Goal: Task Accomplishment & Management: Manage account settings

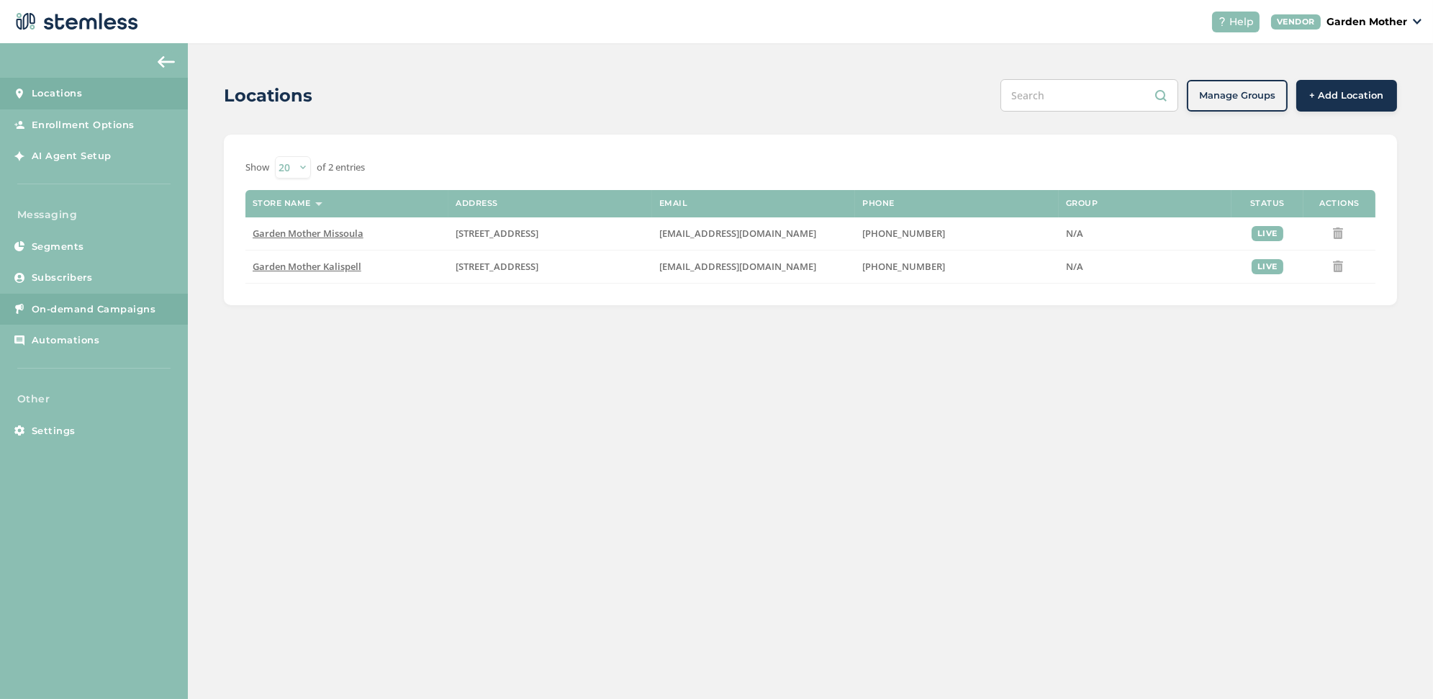
click at [56, 304] on span "On-demand Campaigns" at bounding box center [94, 309] width 124 height 14
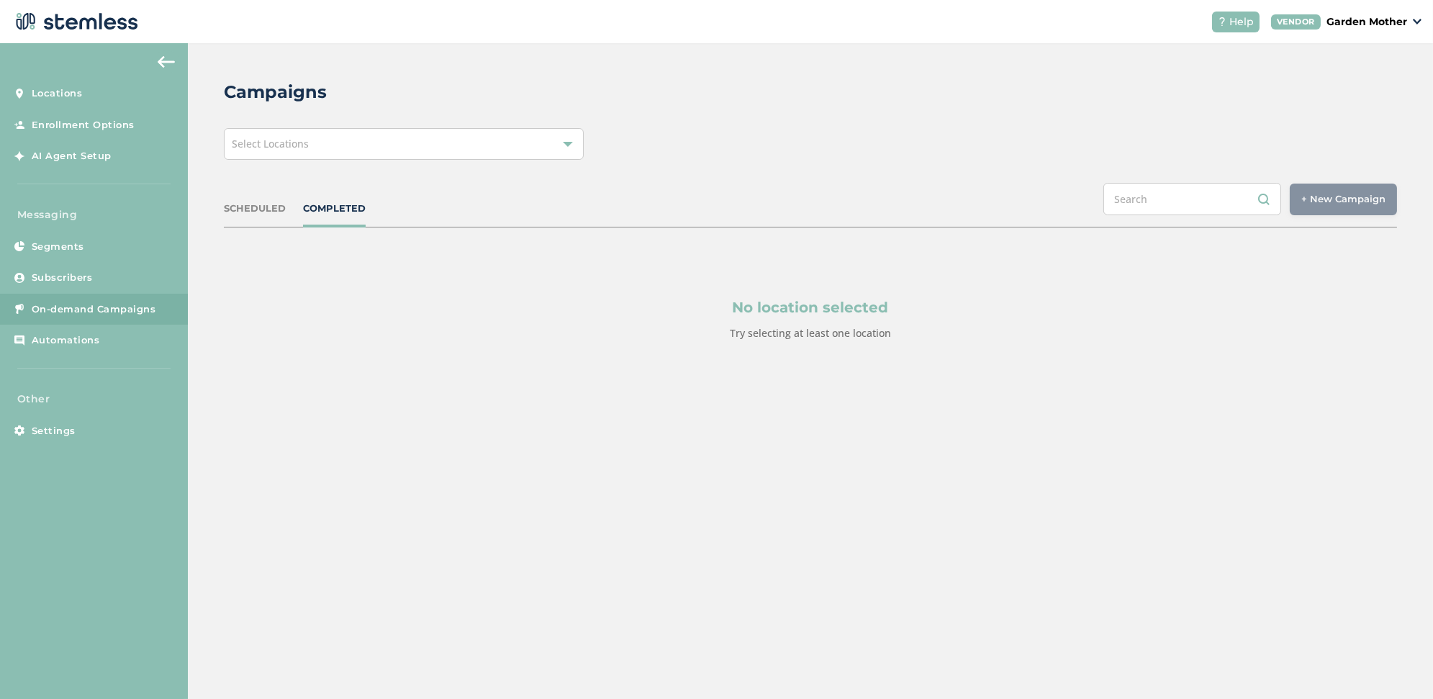
click at [276, 204] on div "SCHEDULED" at bounding box center [255, 208] width 62 height 14
click at [555, 159] on div "Campaigns Select Locations SCHEDULED COMPLETED + New Campaign Select location(s…" at bounding box center [810, 244] width 1245 height 403
click at [555, 143] on div "Select Locations" at bounding box center [404, 144] width 360 height 32
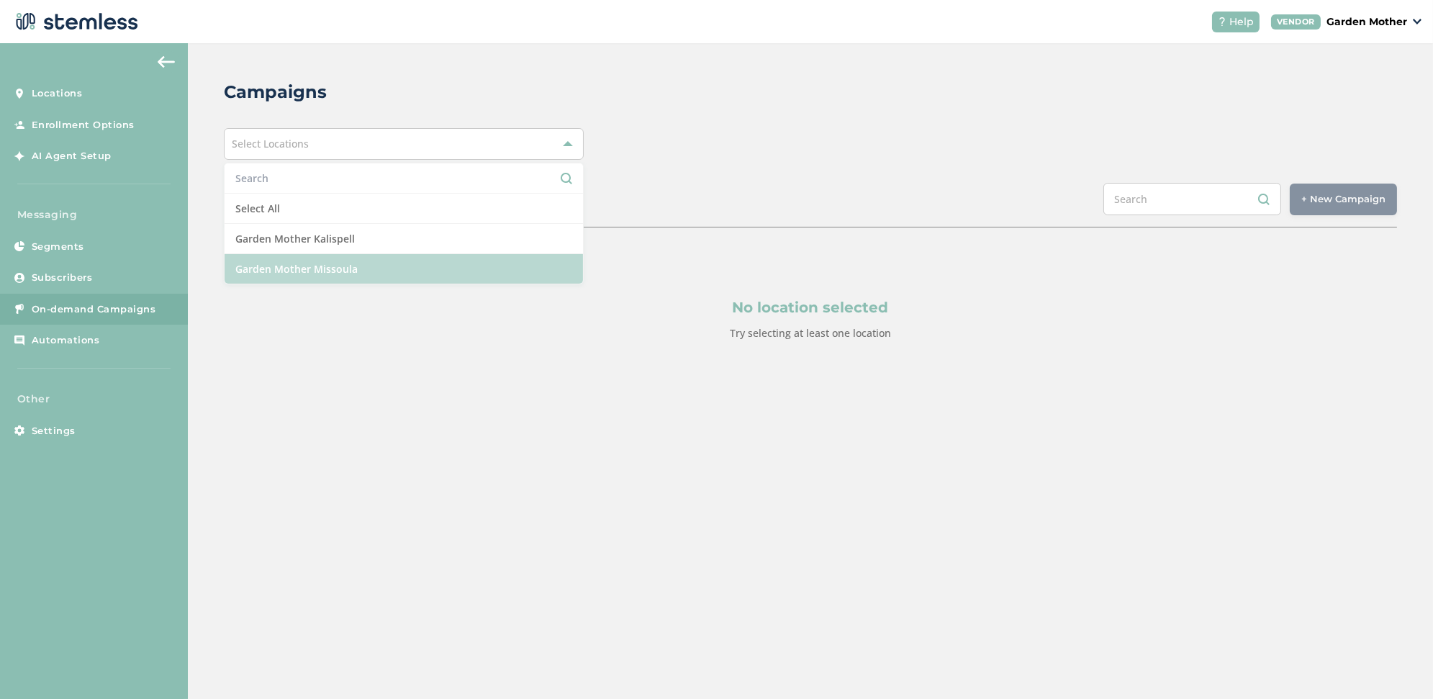
drag, startPoint x: 504, startPoint y: 236, endPoint x: 499, endPoint y: 258, distance: 22.9
click at [499, 260] on ul "Select All Garden Mother Kalispell Garden Mother Missoula" at bounding box center [404, 224] width 360 height 122
click at [499, 258] on li "Garden Mother Missoula" at bounding box center [403, 268] width 358 height 29
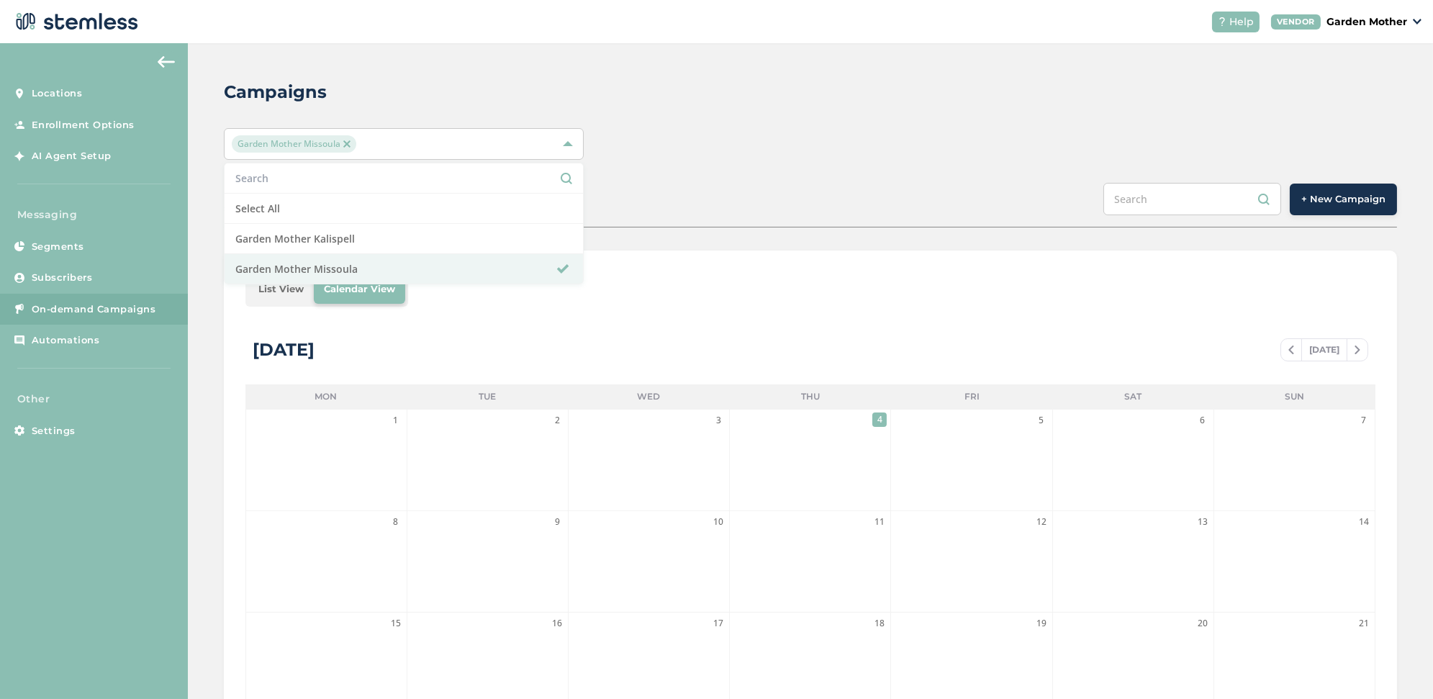
click at [825, 189] on div "SCHEDULED COMPLETED + New Campaign" at bounding box center [810, 205] width 1173 height 45
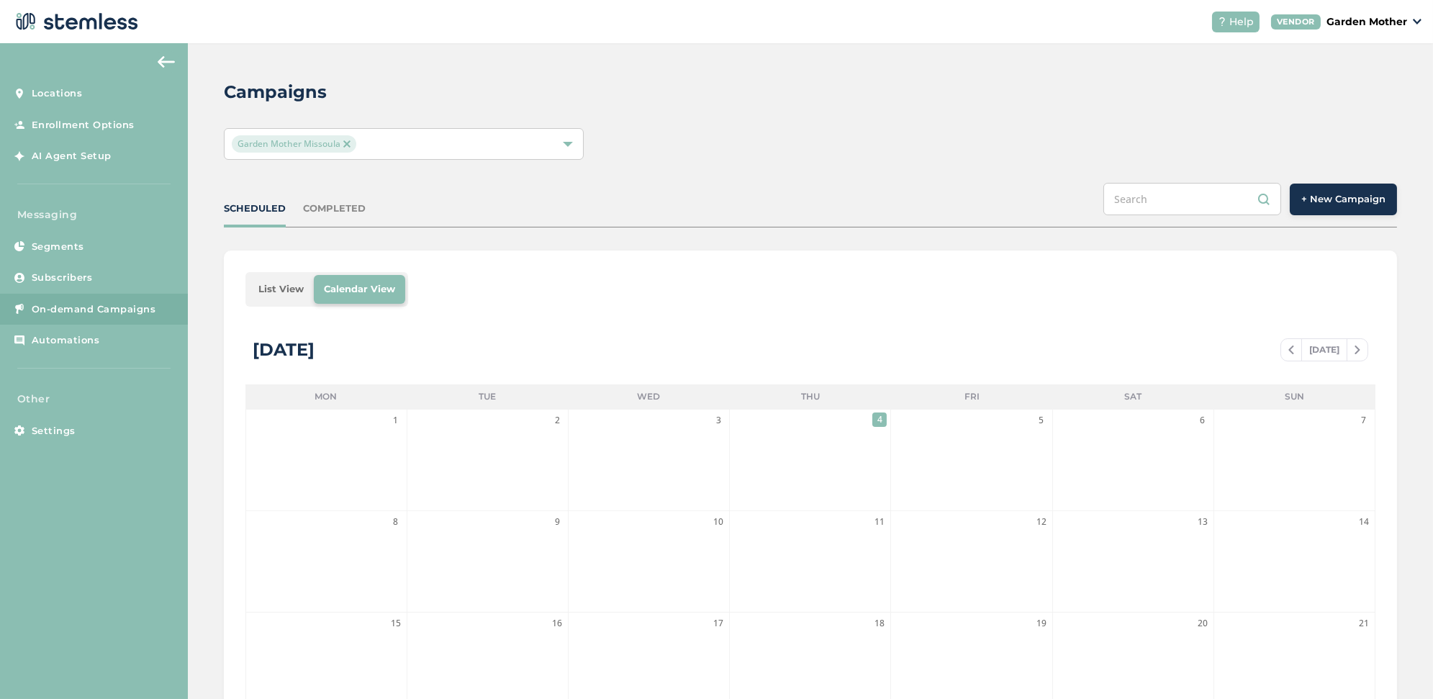
click at [1322, 205] on button "+ New Campaign" at bounding box center [1342, 199] width 107 height 32
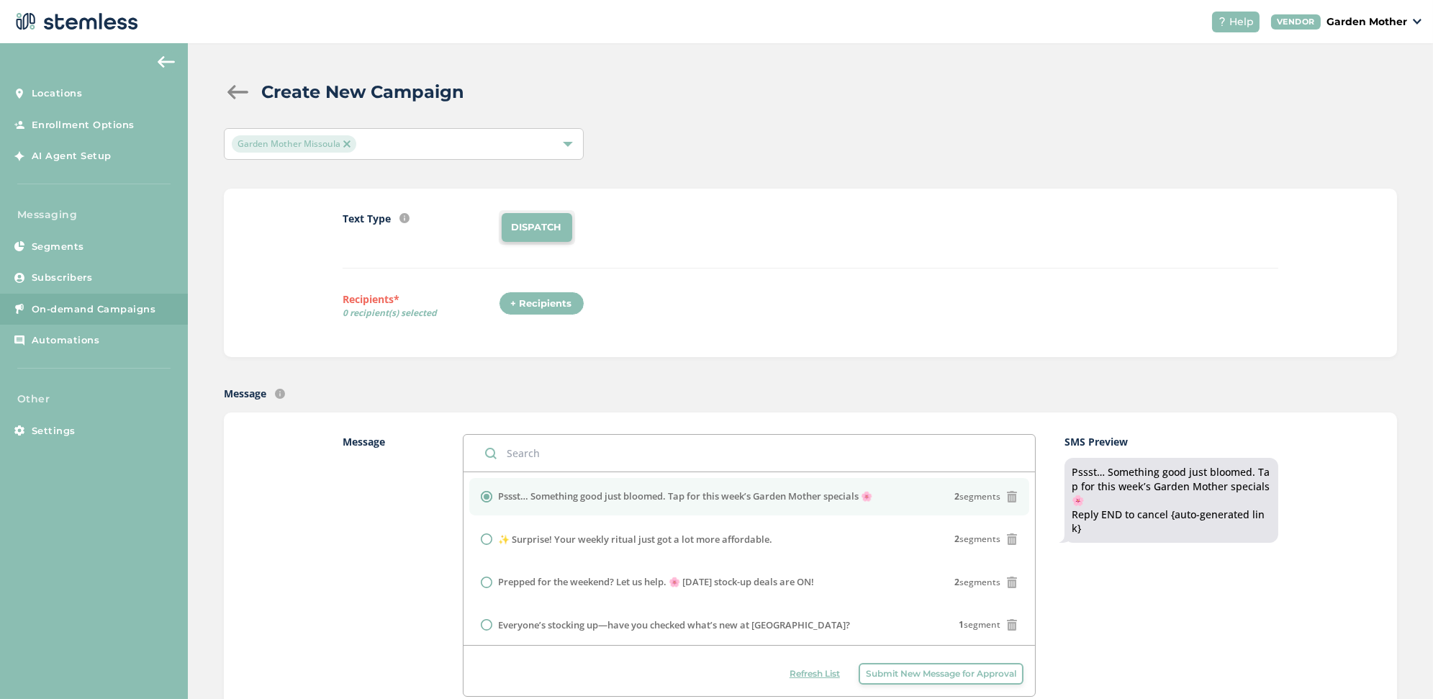
click at [537, 301] on div "+ Recipients" at bounding box center [542, 303] width 86 height 24
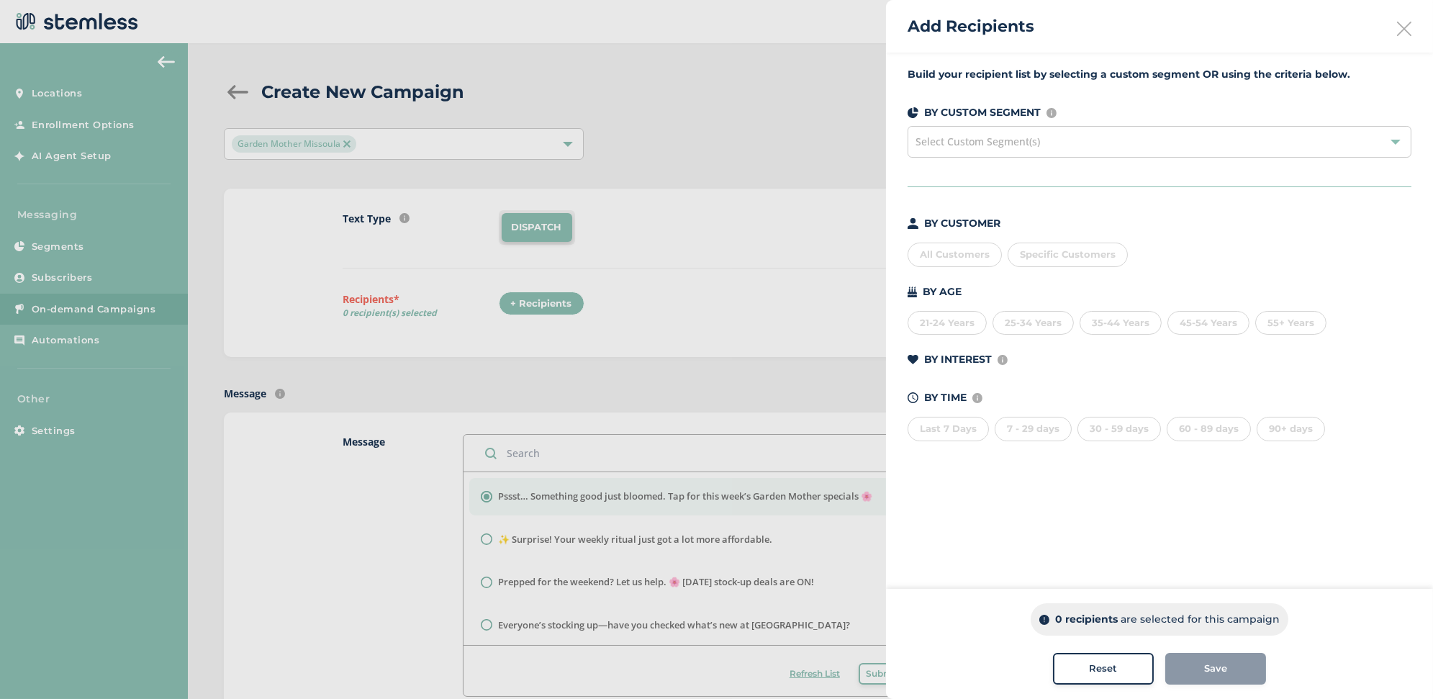
click at [944, 253] on div "All Customers" at bounding box center [954, 254] width 94 height 24
click at [1194, 674] on div "Save" at bounding box center [1215, 668] width 78 height 14
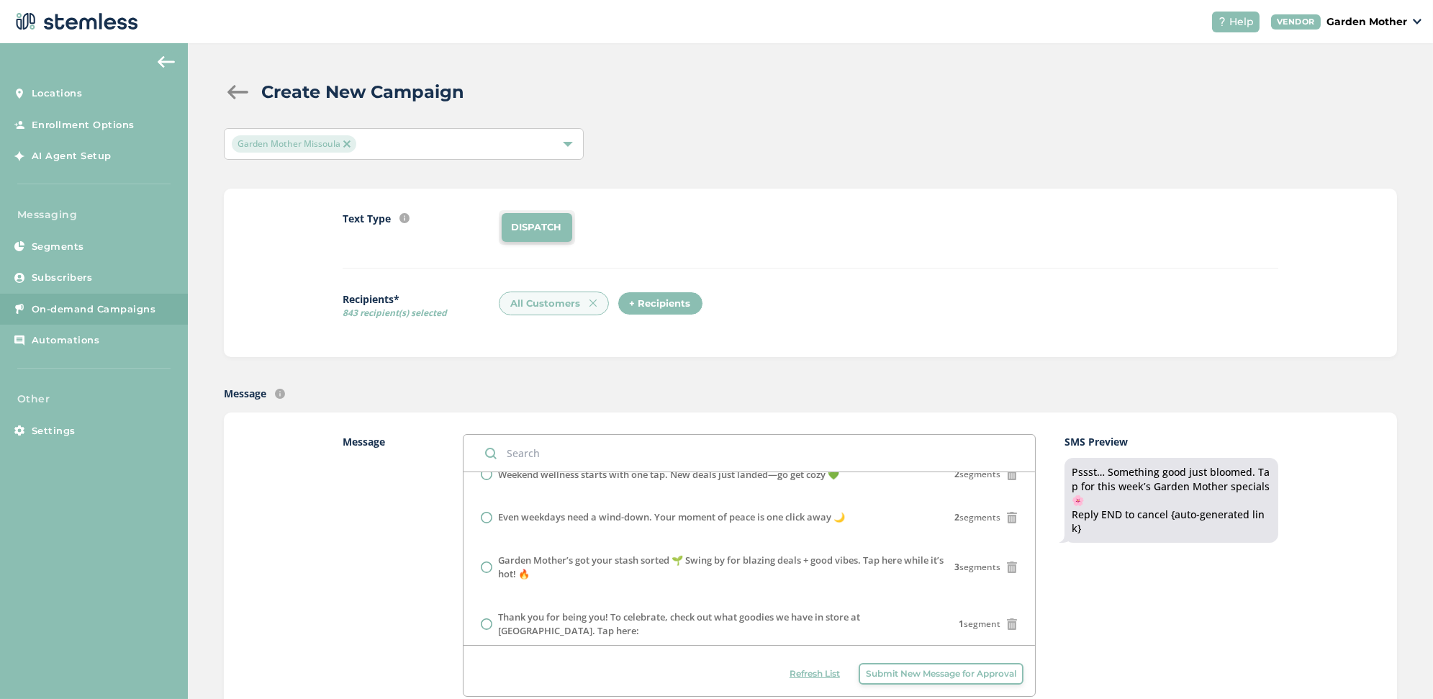
scroll to position [226, 0]
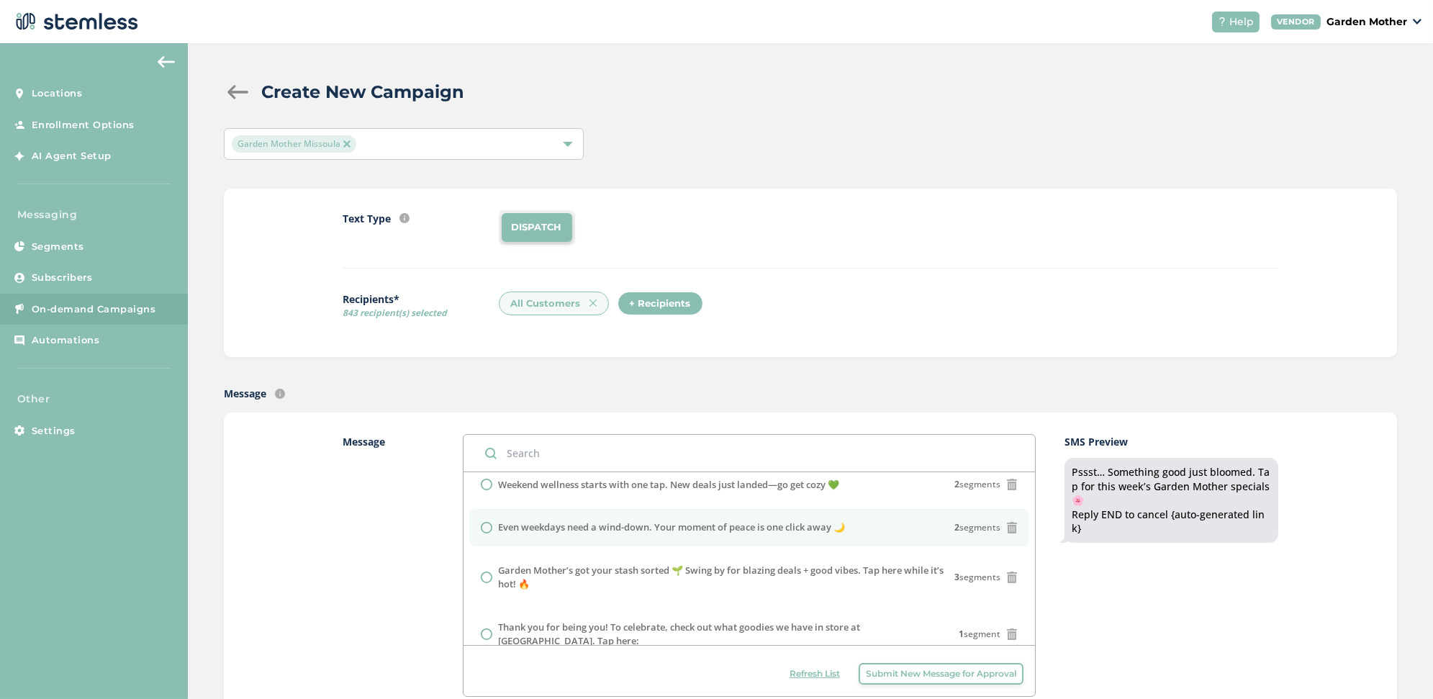
click at [664, 526] on label "Even weekdays need a wind-down. Your moment of peace is one click away 🌙" at bounding box center [671, 527] width 347 height 14
radio input "false"
radio input "true"
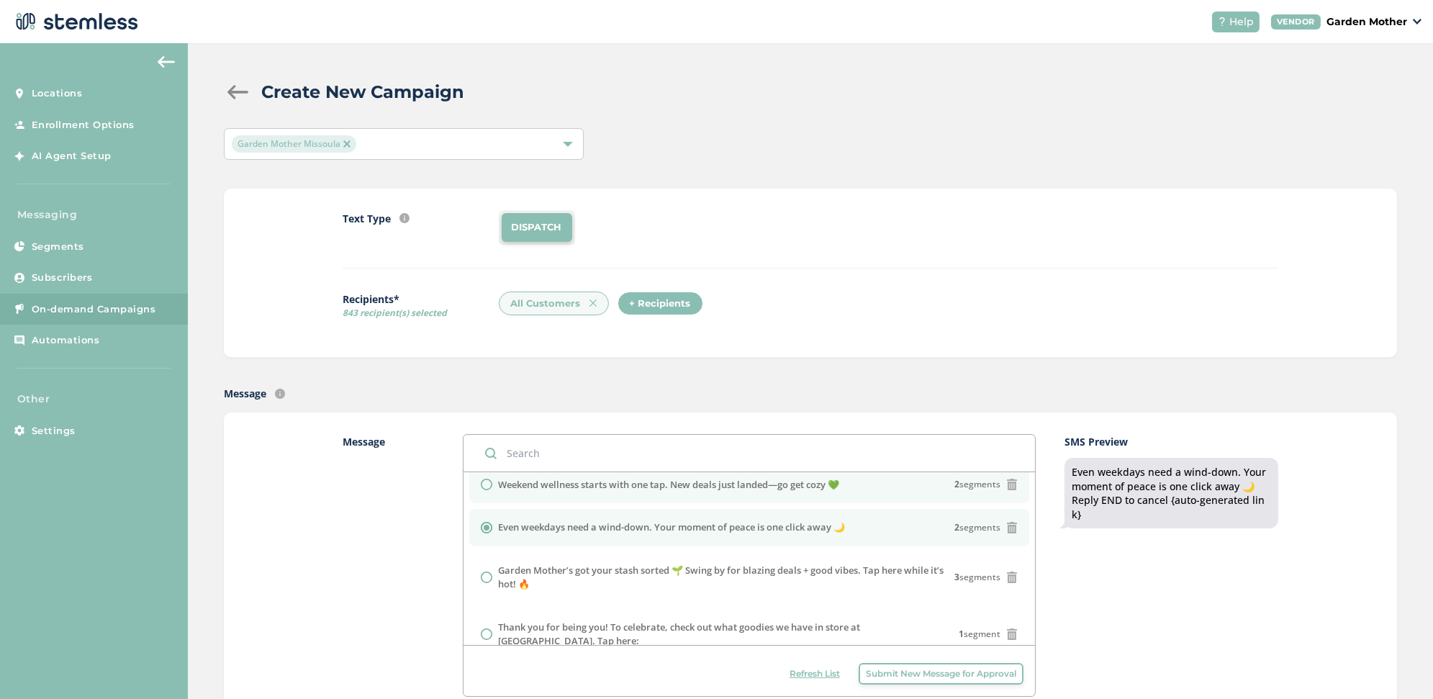
click at [809, 480] on label "Weekend wellness starts with one tap. New deals just landed—go get cozy 💚" at bounding box center [668, 485] width 341 height 14
radio input "true"
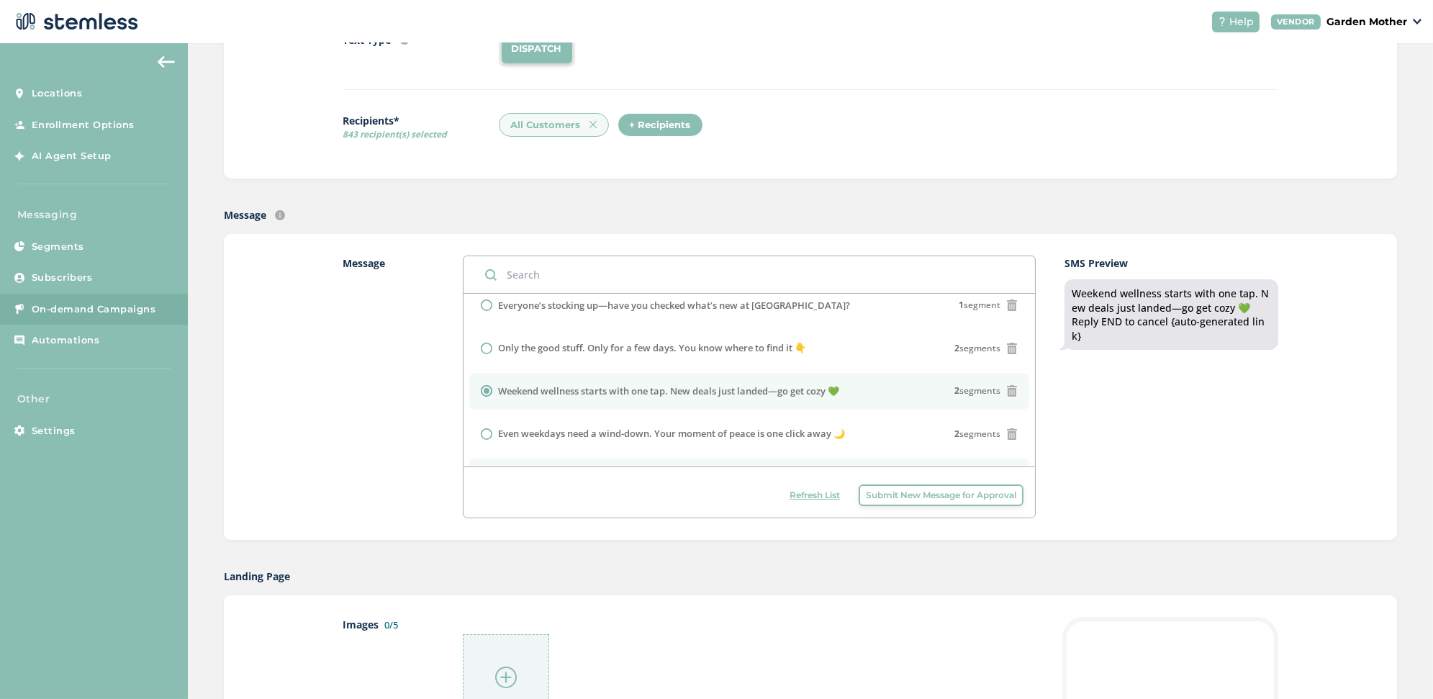
scroll to position [140, 0]
click at [617, 353] on li "Only the good stuff. Only for a few days. You know where to find it 👇 2 segments" at bounding box center [749, 348] width 560 height 37
radio input "true"
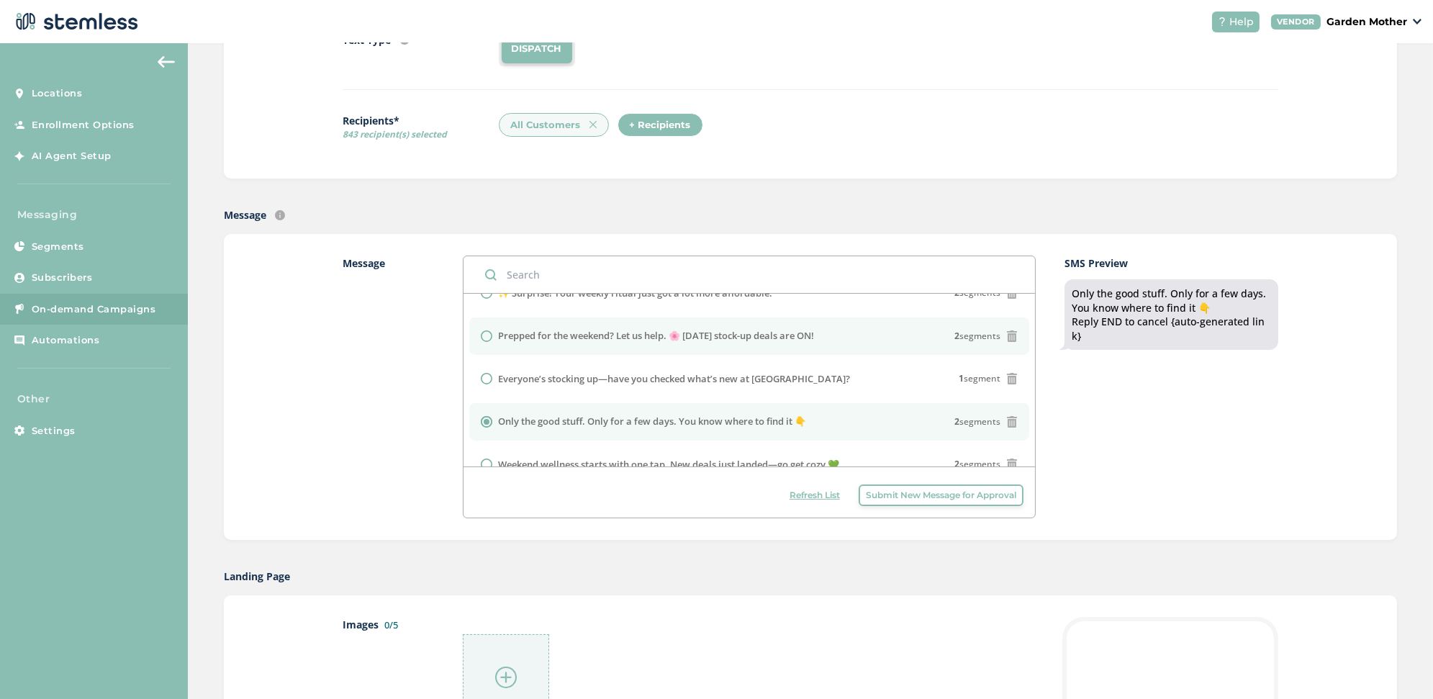
click at [581, 344] on li "Prepped for the weekend? Let us help. 🌸 [DATE] stock-up deals are ON! 2 segments" at bounding box center [749, 335] width 560 height 37
radio input "true"
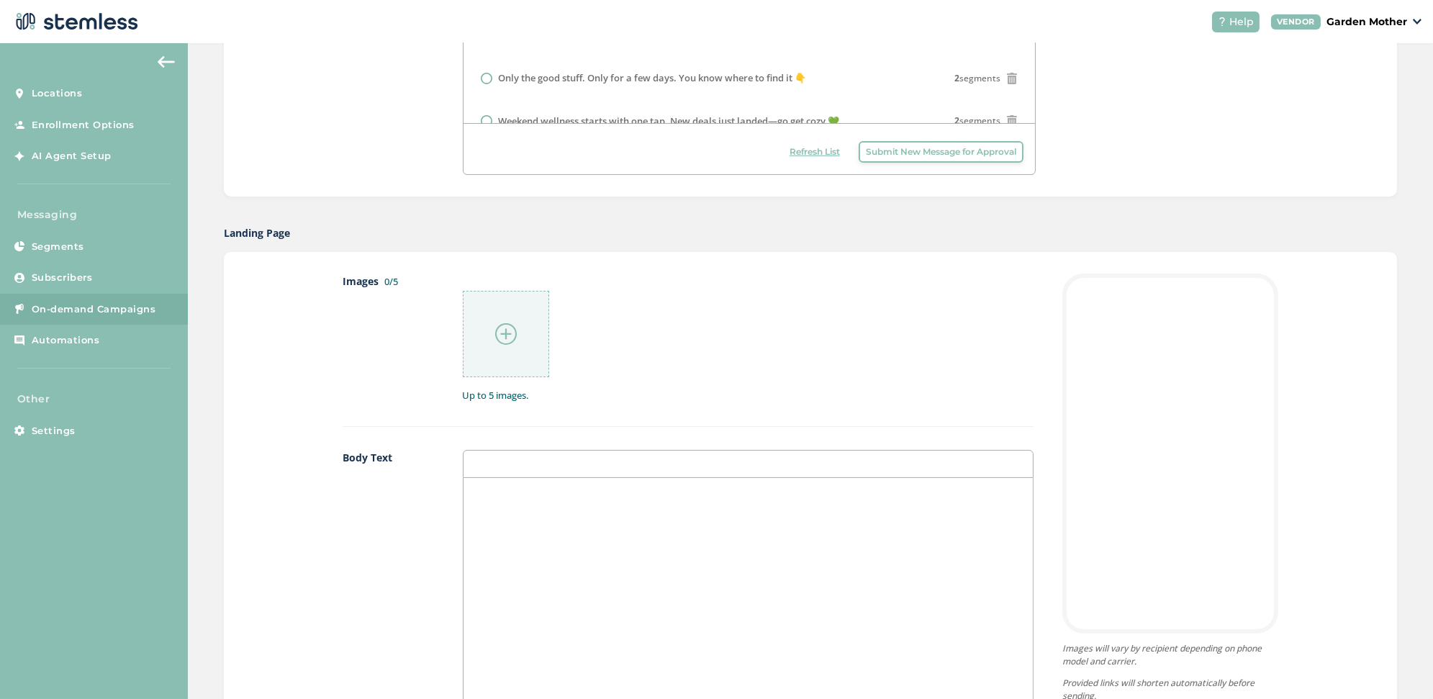
scroll to position [523, 0]
click at [504, 342] on div at bounding box center [506, 332] width 86 height 86
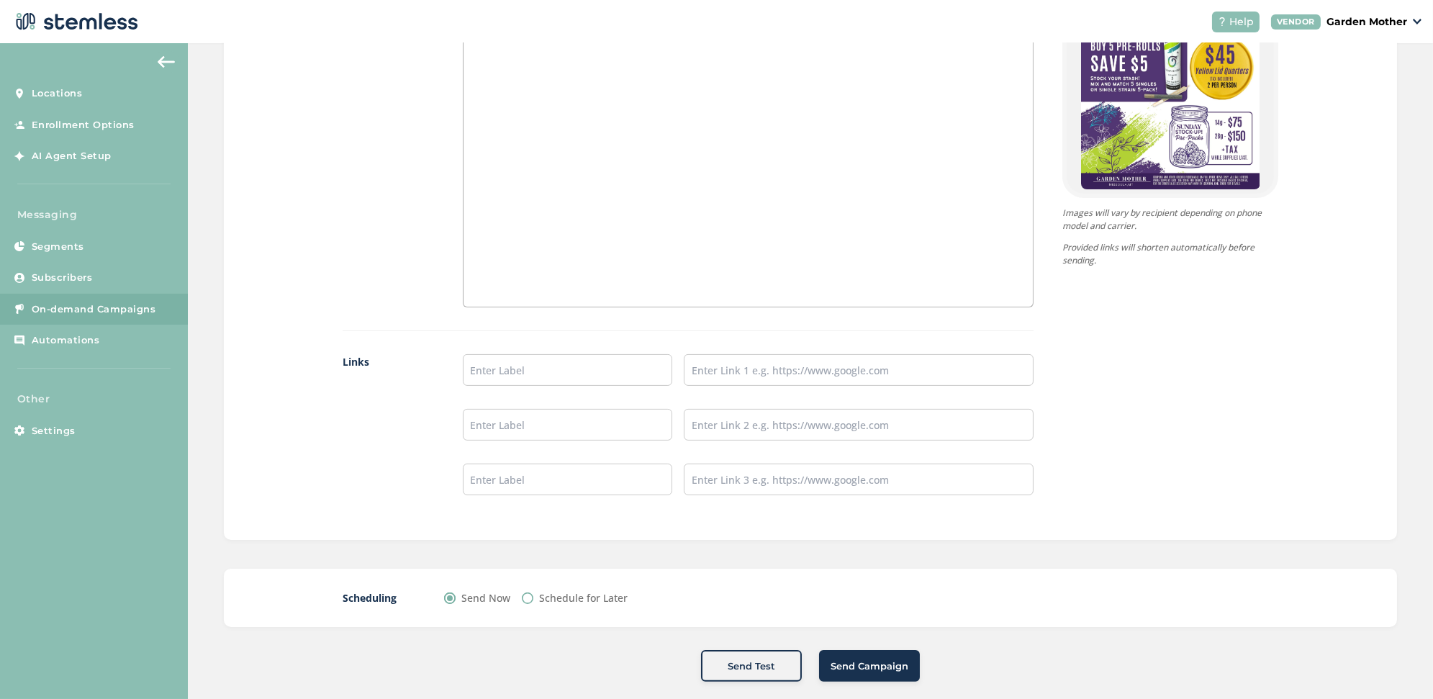
scroll to position [981, 0]
click at [545, 592] on label "Schedule for Later" at bounding box center [583, 596] width 88 height 15
click at [533, 592] on input "Schedule for Later" at bounding box center [528, 597] width 12 height 12
radio input "true"
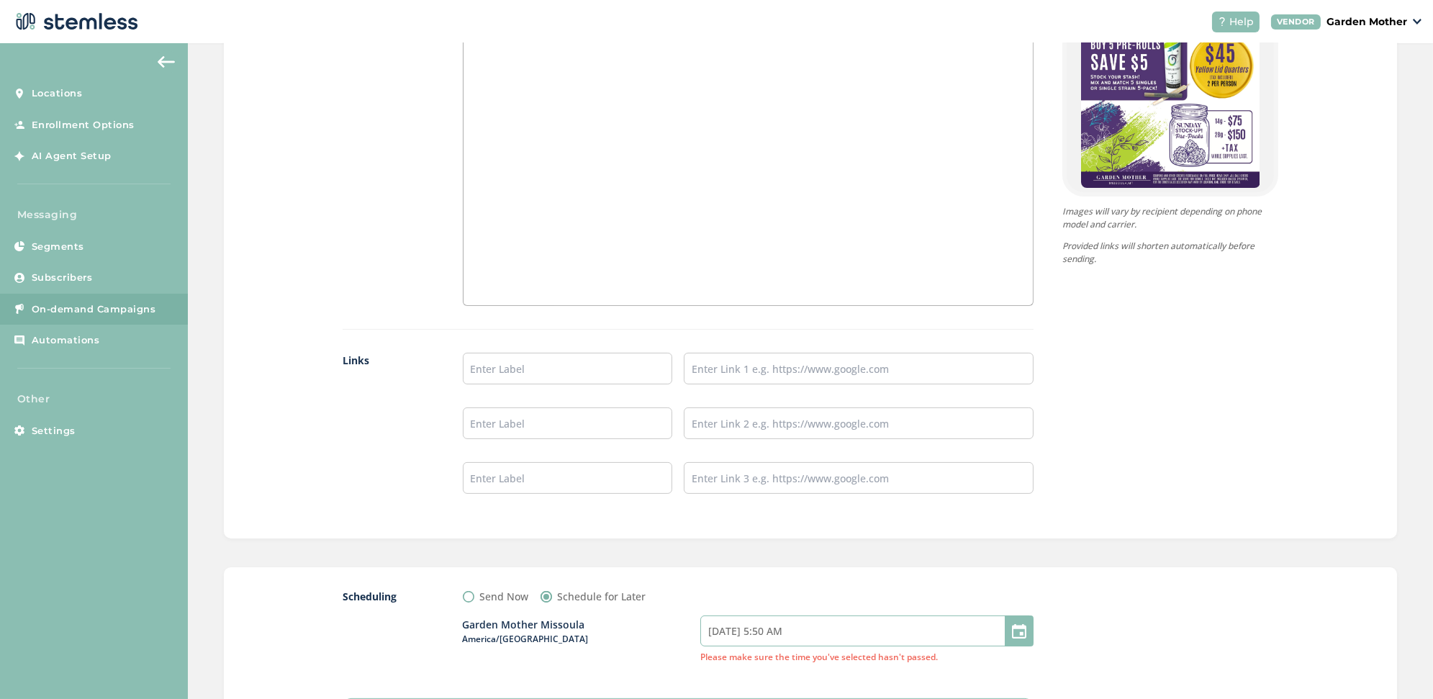
click at [779, 623] on input "[DATE] 5:50 AM" at bounding box center [866, 630] width 333 height 31
select select "5"
select select "50"
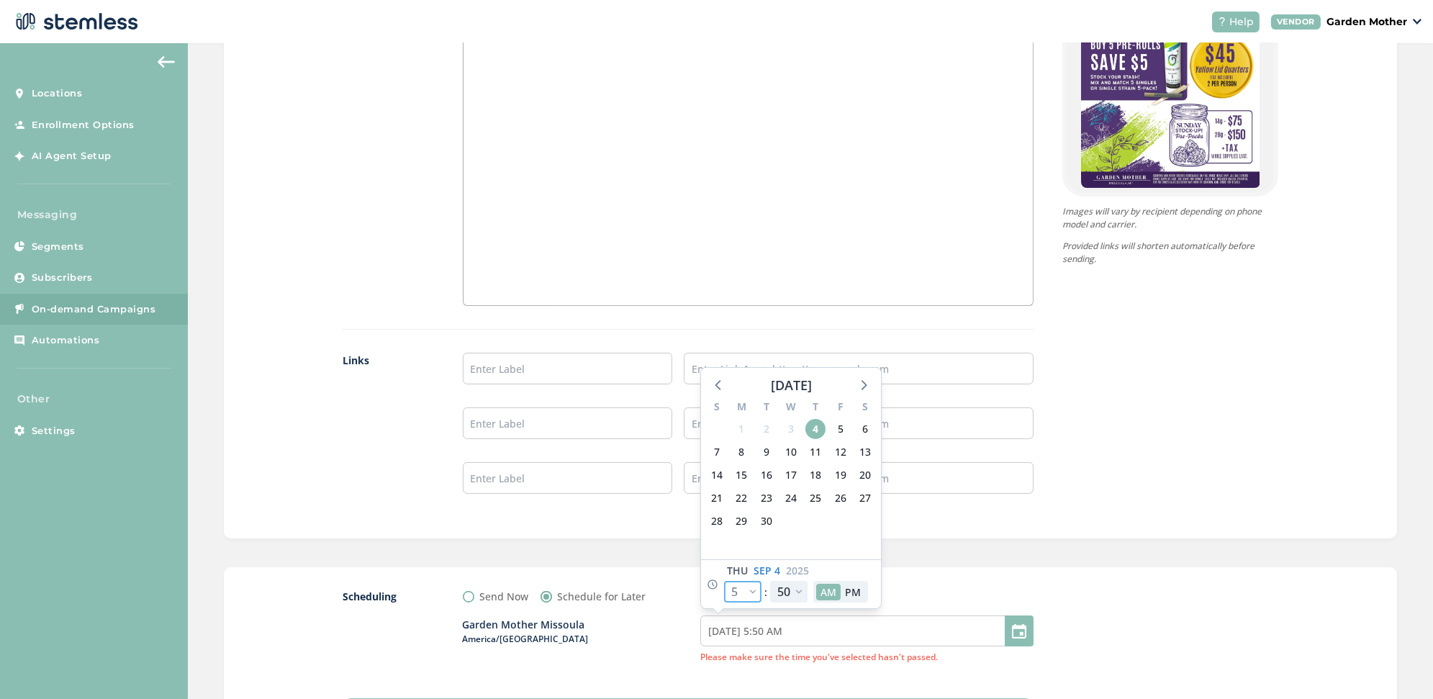
click at [755, 590] on select "12 1 2 3 4 5 6 7 8 9 10 11" at bounding box center [742, 592] width 37 height 22
select select "9"
click at [724, 581] on select "12 1 2 3 4 5 6 7 8 9 10 11" at bounding box center [742, 592] width 37 height 22
type input "[DATE] 9:50 AM"
select select "9"
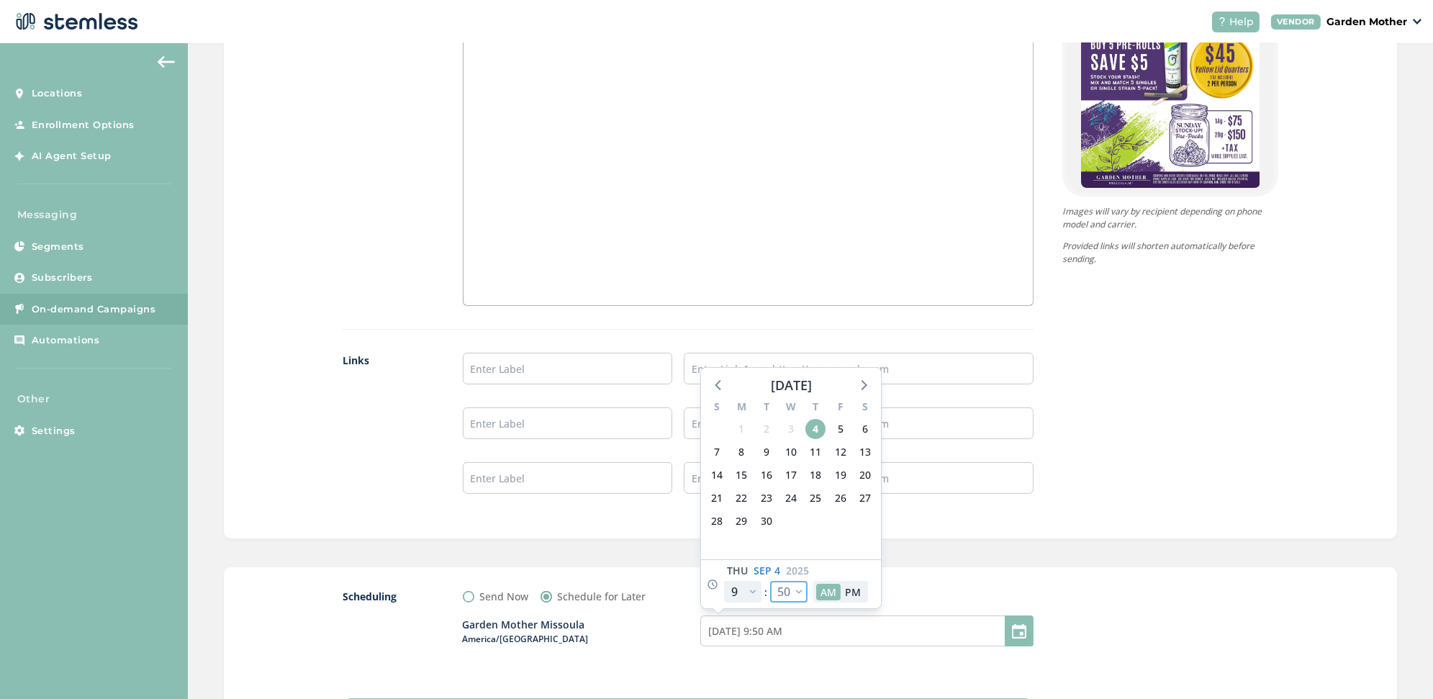
click at [785, 581] on select "00 05 10 15 20 25 30 35 40 45 50 55" at bounding box center [788, 592] width 37 height 22
select select "0"
click at [770, 581] on select "00 05 10 15 20 25 30 35 40 45 50 55" at bounding box center [788, 592] width 37 height 22
type input "[DATE] 9:00 AM"
select select "0"
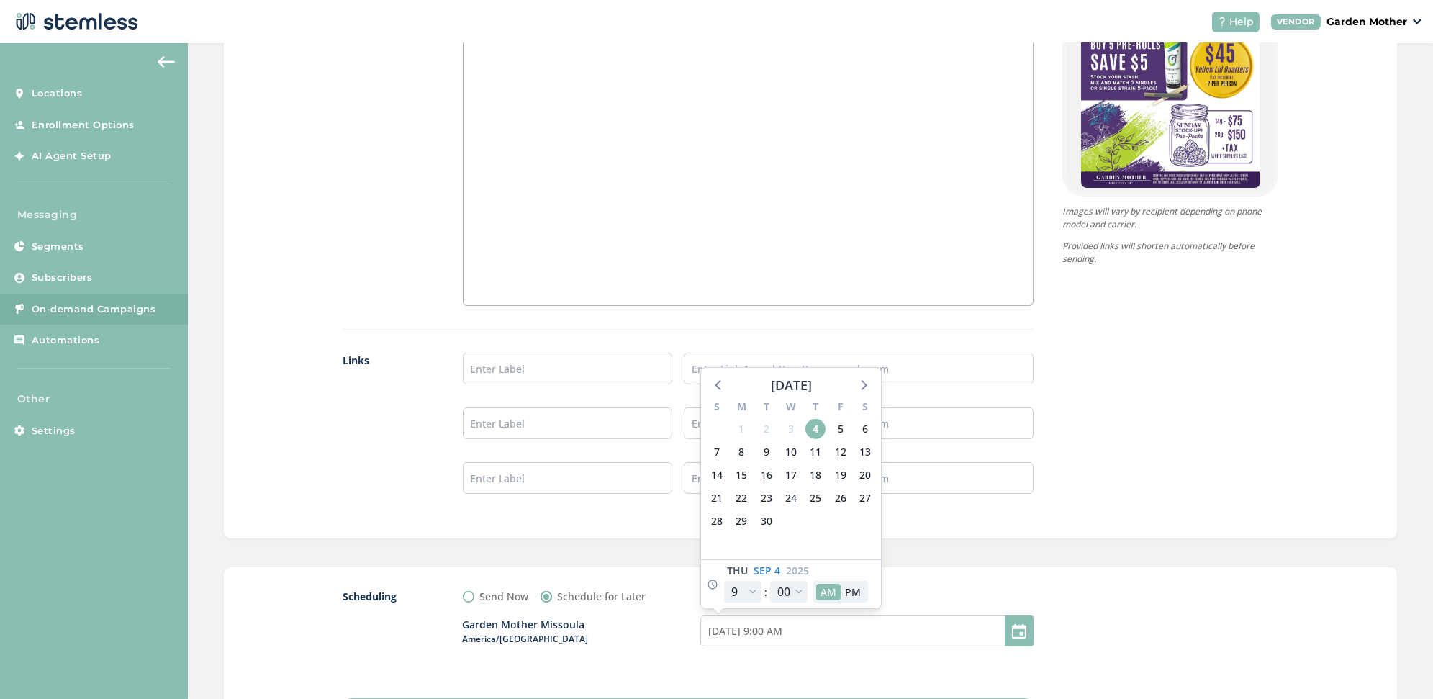
click at [914, 589] on div "Send Now Schedule for Later" at bounding box center [748, 596] width 571 height 15
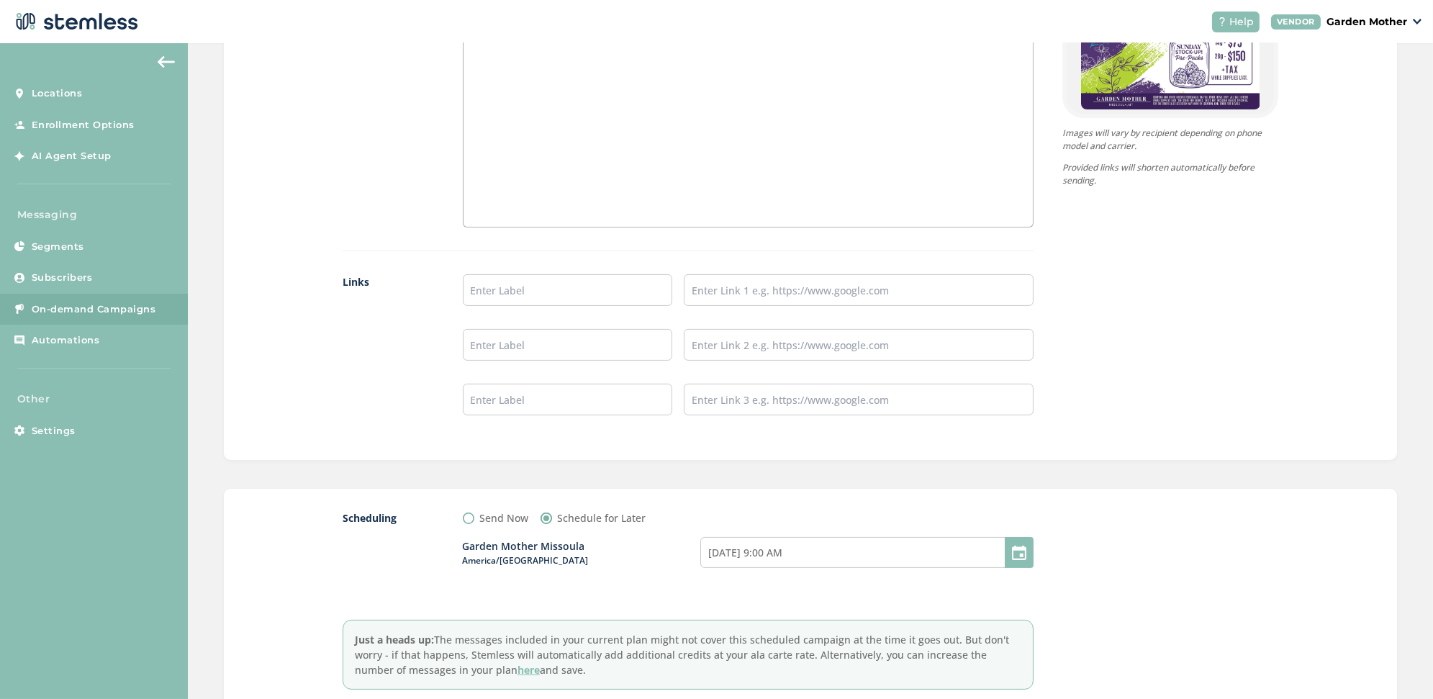
scroll to position [1156, 0]
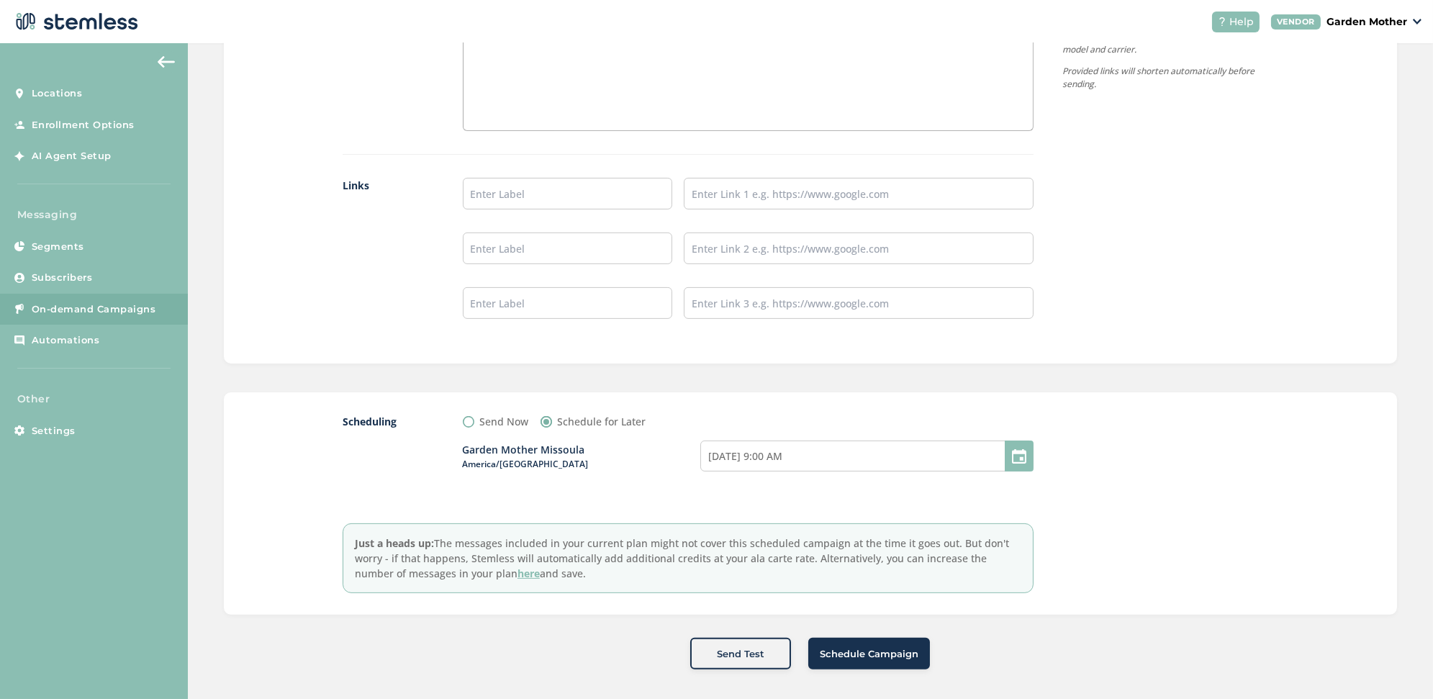
click at [860, 657] on button "Schedule Campaign" at bounding box center [869, 653] width 122 height 32
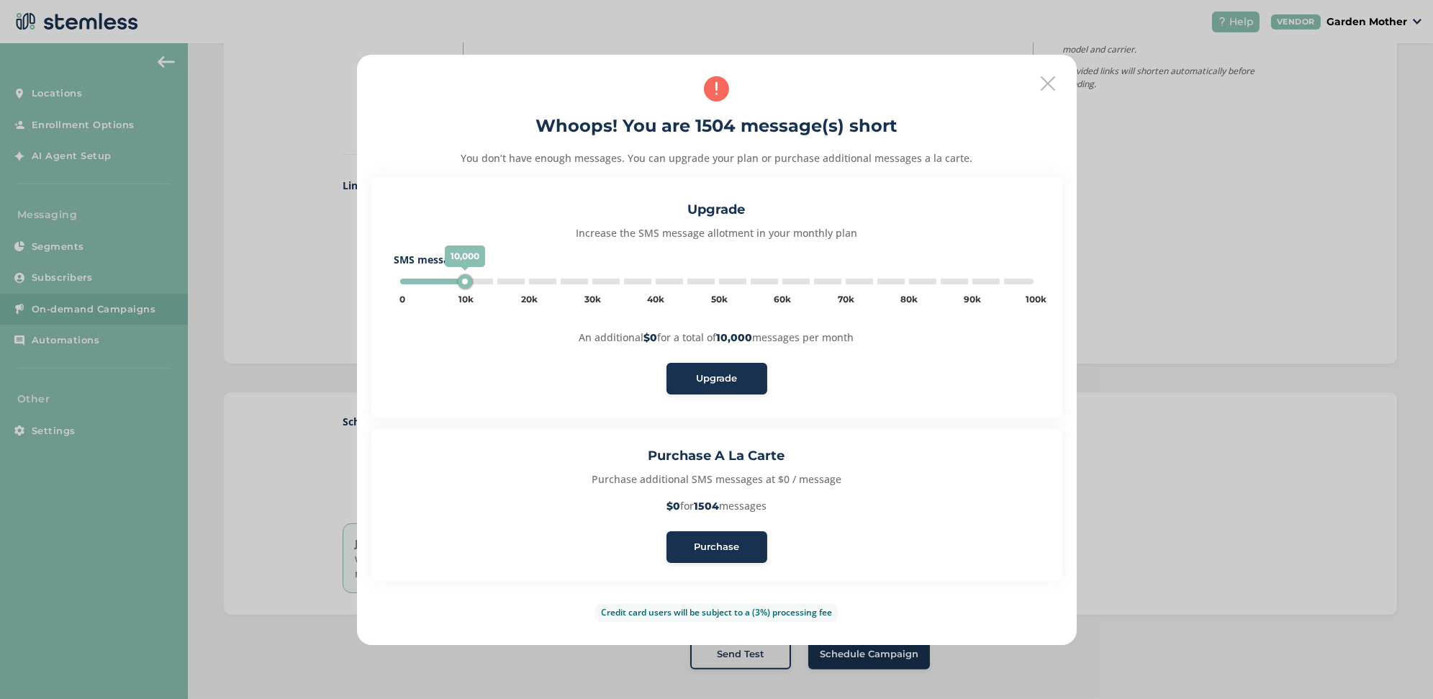
type input "5000"
click at [733, 543] on span "Purchase" at bounding box center [716, 547] width 45 height 14
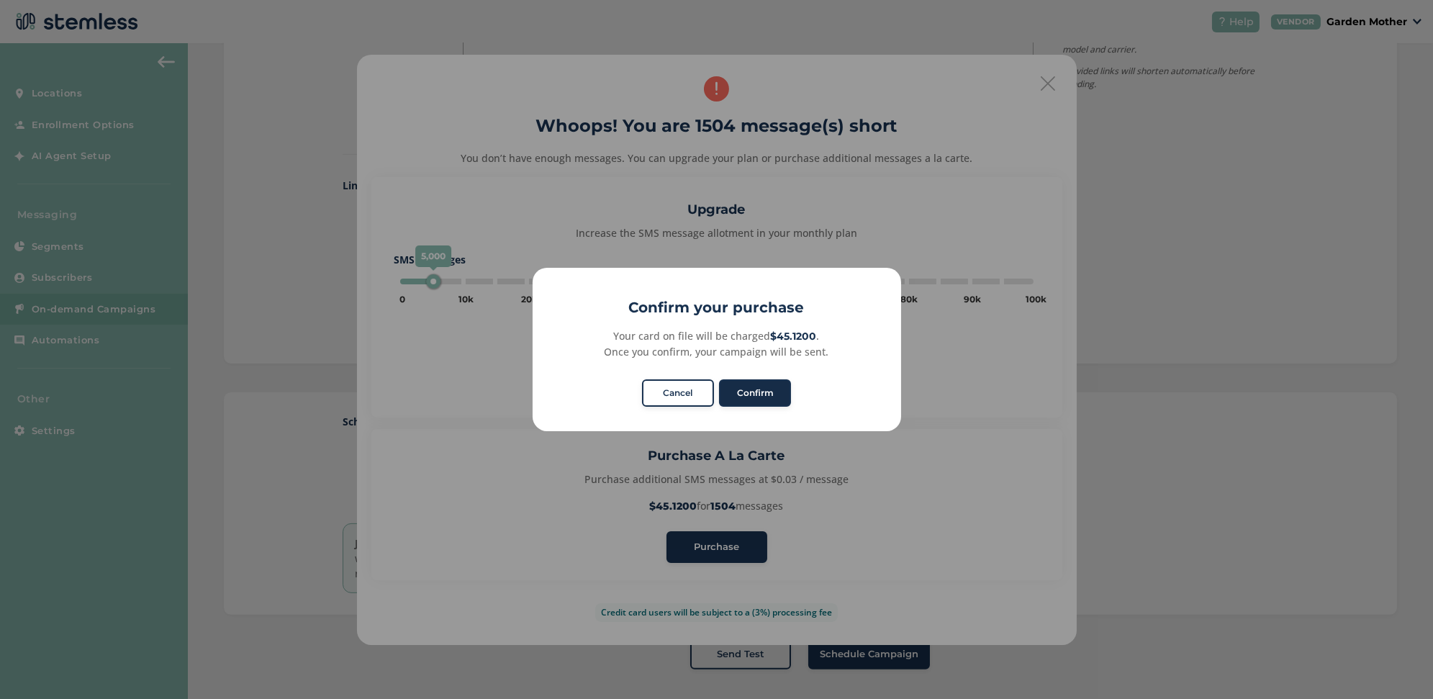
click at [770, 390] on button "Confirm" at bounding box center [755, 392] width 72 height 27
